Goal: Find specific page/section: Find specific page/section

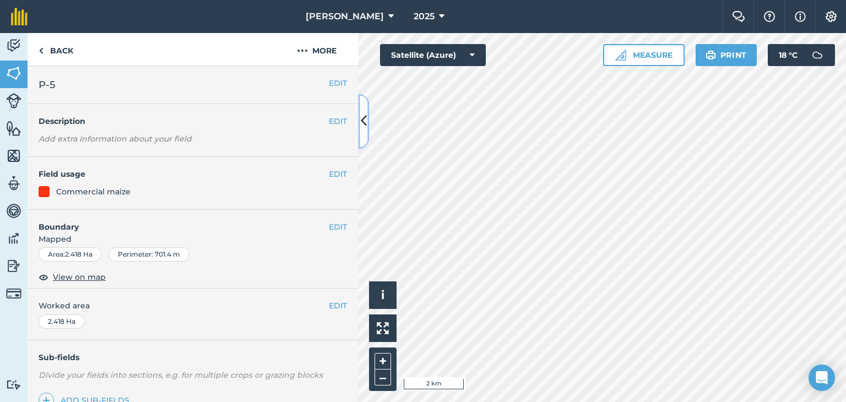
click at [364, 120] on icon at bounding box center [364, 121] width 6 height 19
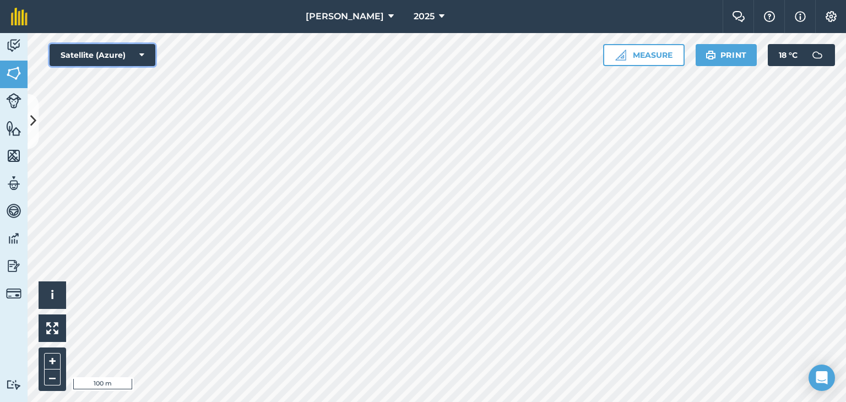
click at [141, 53] on icon at bounding box center [141, 55] width 5 height 11
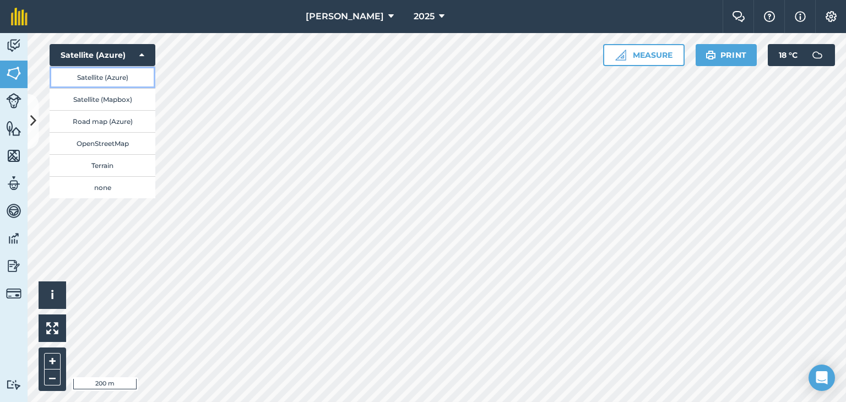
click at [89, 74] on button "Satellite (Azure)" at bounding box center [103, 77] width 106 height 22
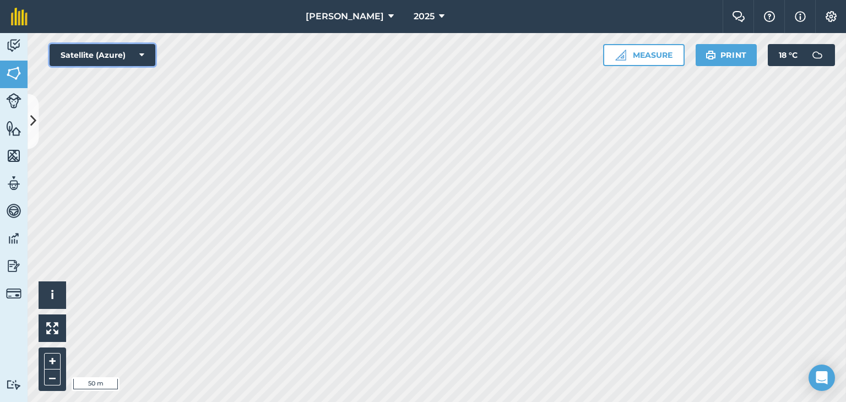
click at [208, 155] on div "Hello i © 2025 TomTom, Microsoft 50 m + – Satellite (Azure) Measure Print 18 ° C" at bounding box center [437, 217] width 819 height 369
drag, startPoint x: 145, startPoint y: 45, endPoint x: 317, endPoint y: 33, distance: 171.8
click at [317, 33] on div "Bracken 2025 Farm Chat Help Info Settings Bracken - 2025 Reproduced with the pe…" at bounding box center [423, 201] width 846 height 402
